Goal: Navigation & Orientation: Find specific page/section

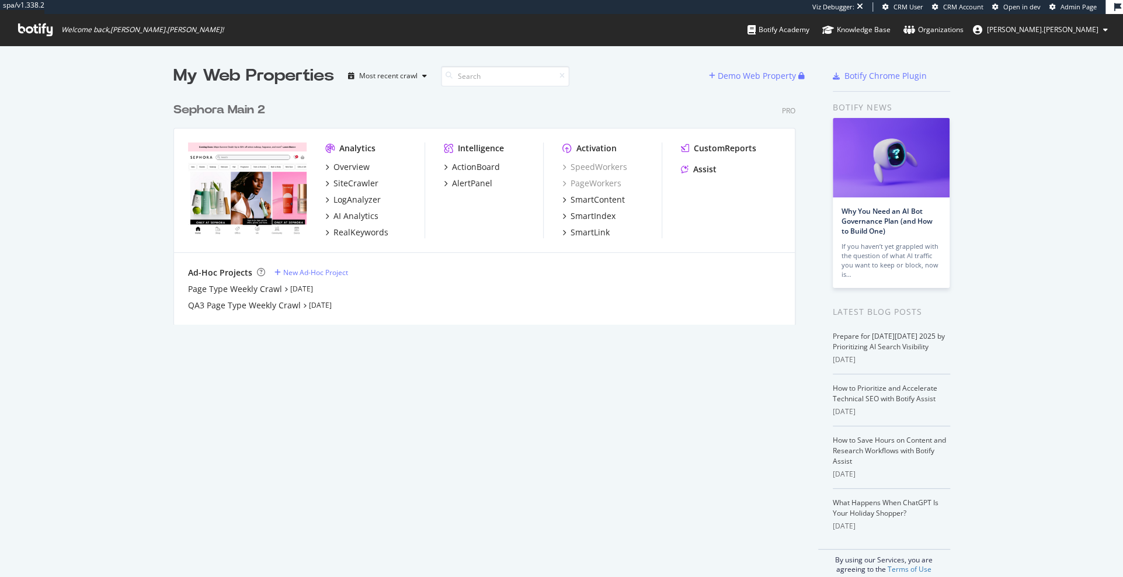
scroll to position [237, 631]
click at [595, 211] on div "SmartIndex" at bounding box center [593, 216] width 45 height 12
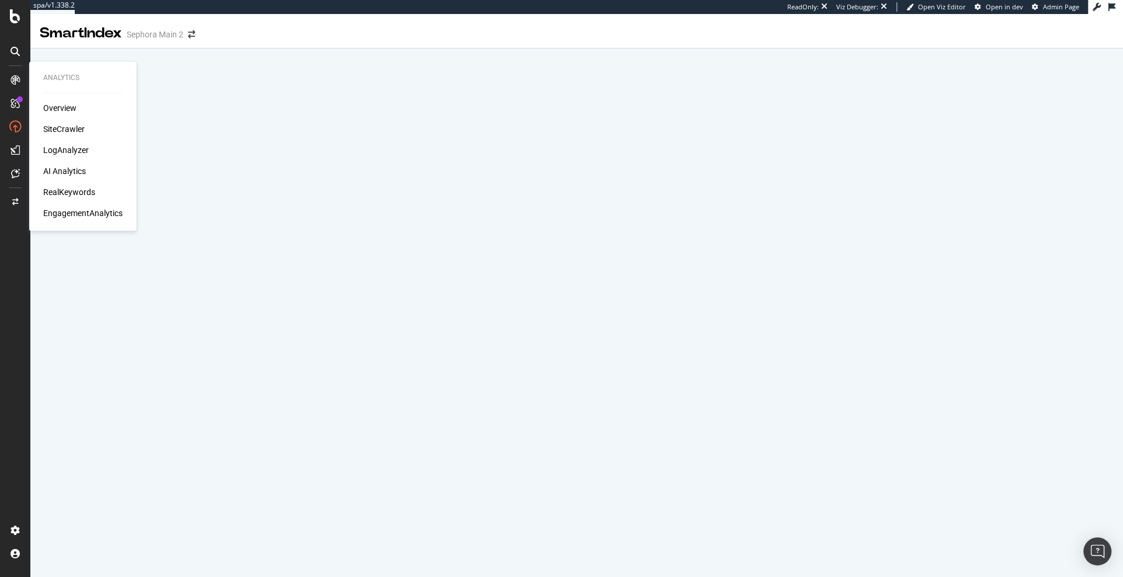
click at [70, 147] on div "LogAnalyzer" at bounding box center [66, 150] width 46 height 12
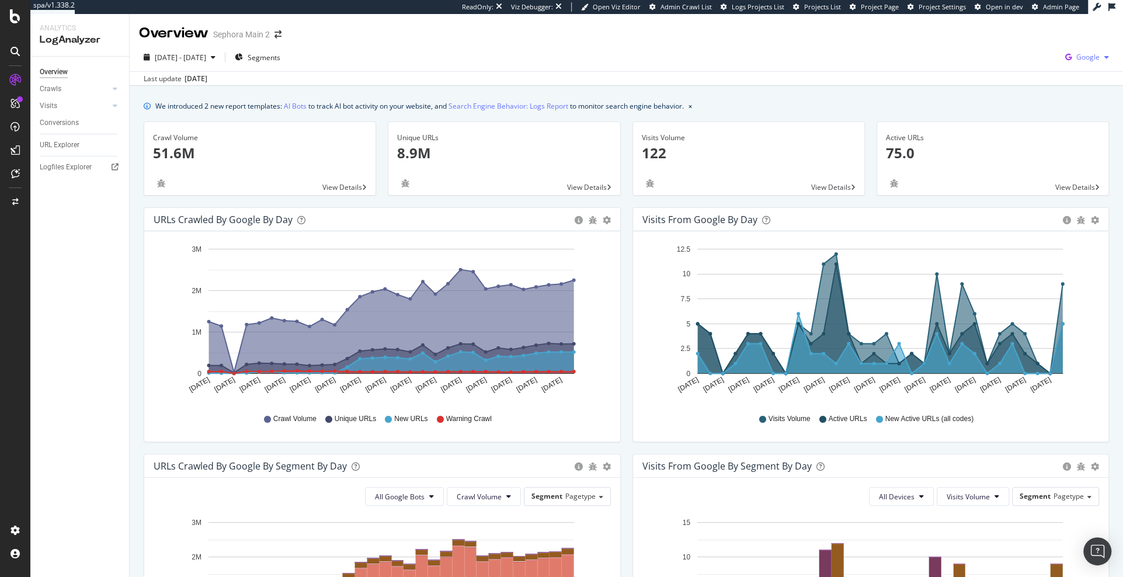
click at [1103, 51] on div "Google" at bounding box center [1087, 57] width 53 height 18
click at [565, 223] on div "URLs Crawled by Google by day" at bounding box center [361, 220] width 415 height 12
click at [78, 196] on div "SmartIndex" at bounding box center [64, 197] width 42 height 12
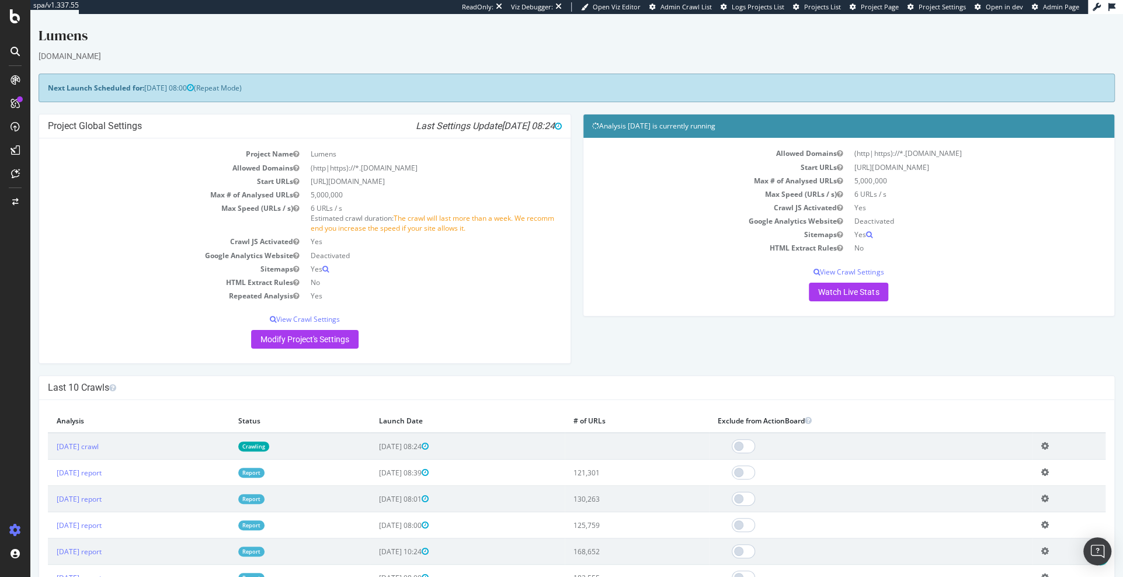
scroll to position [234, 0]
